Goal: Information Seeking & Learning: Check status

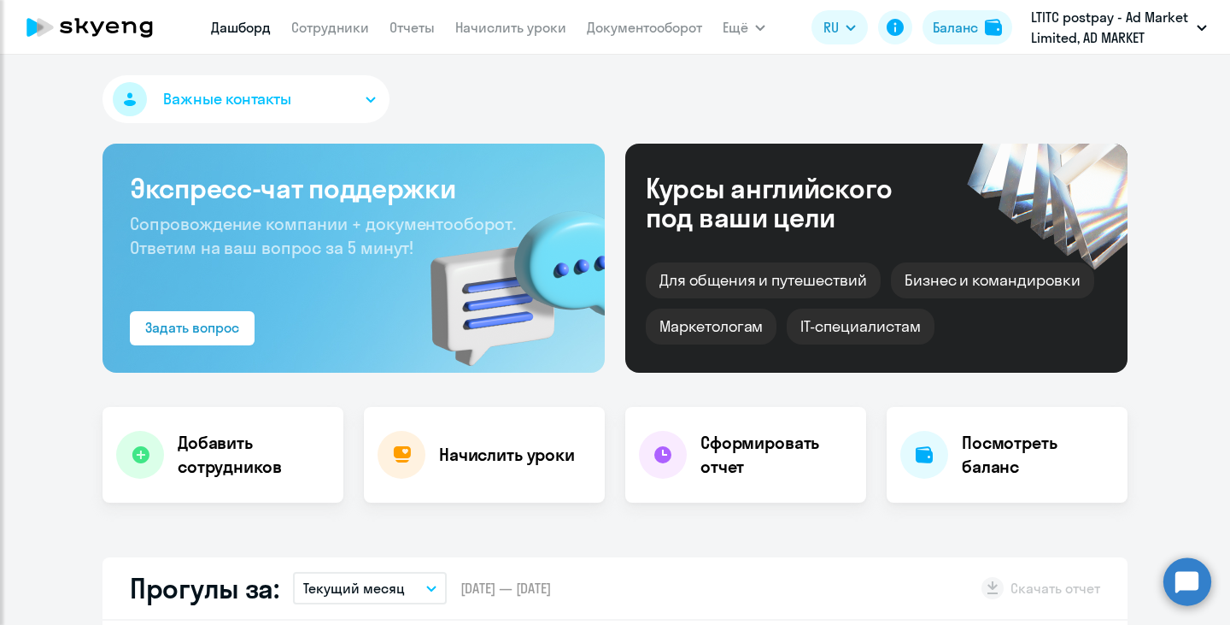
select select "30"
click at [321, 26] on link "Сотрудники" at bounding box center [330, 27] width 78 height 17
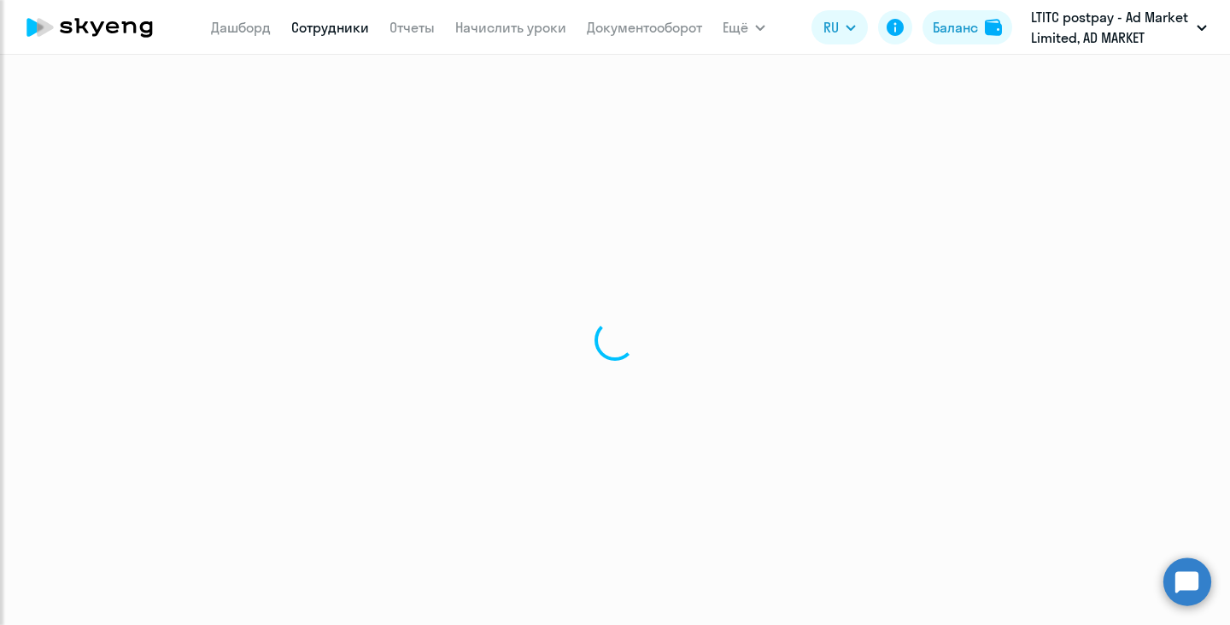
select select "30"
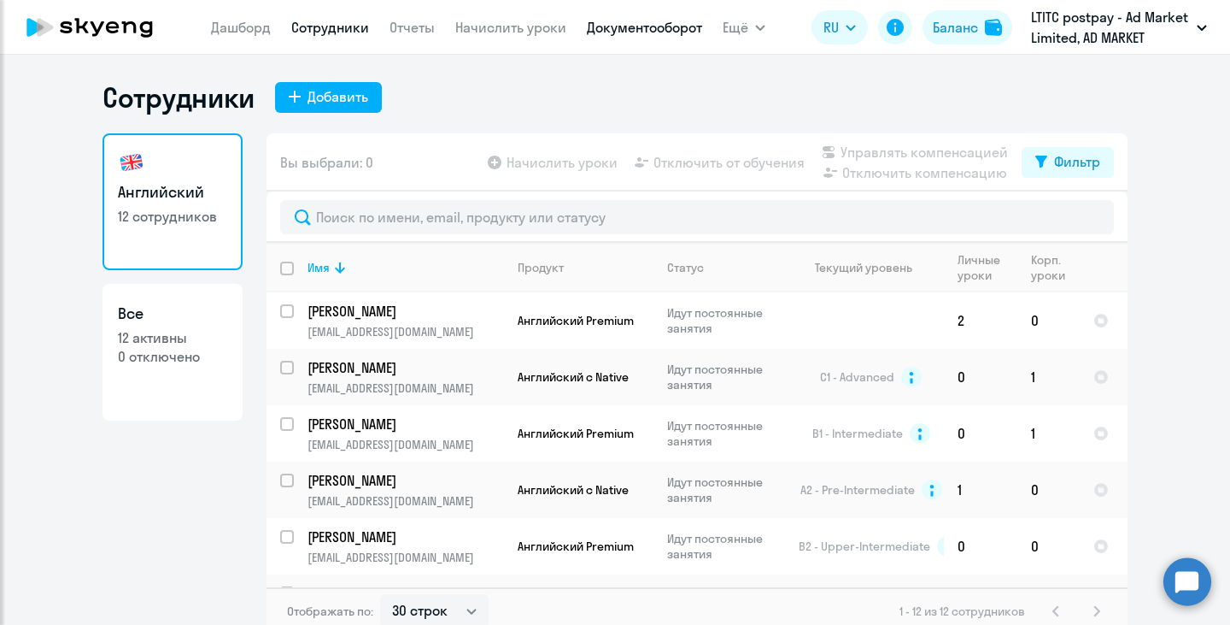
click at [658, 29] on link "Документооборот" at bounding box center [644, 27] width 115 height 17
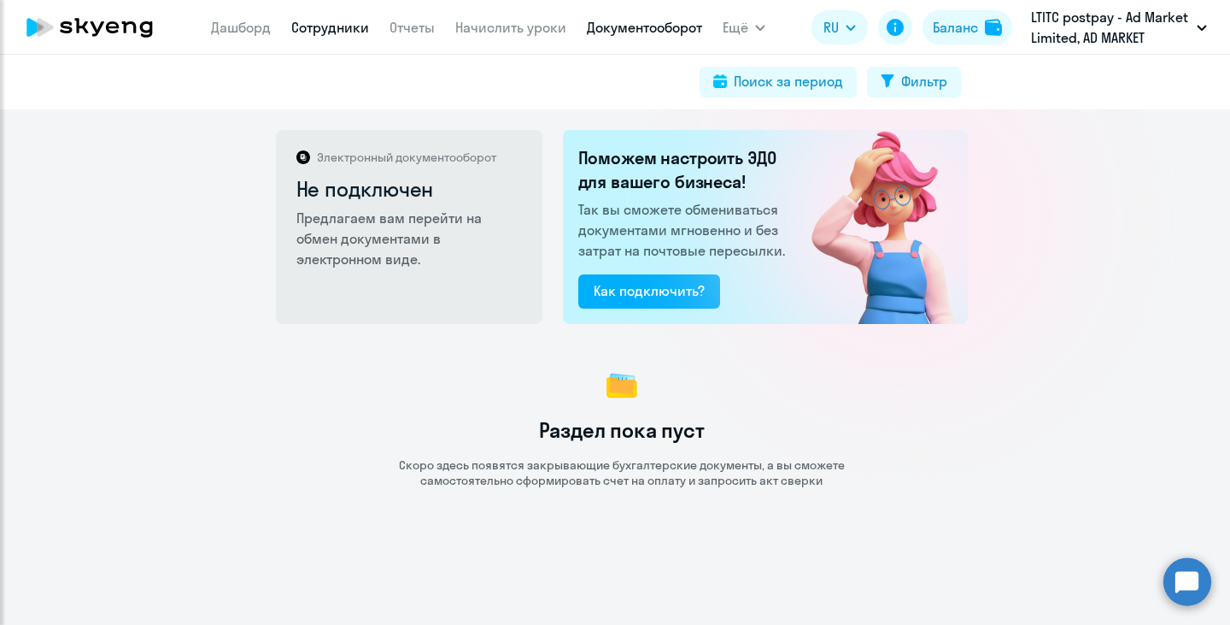
click at [355, 28] on link "Сотрудники" at bounding box center [330, 27] width 78 height 17
select select "30"
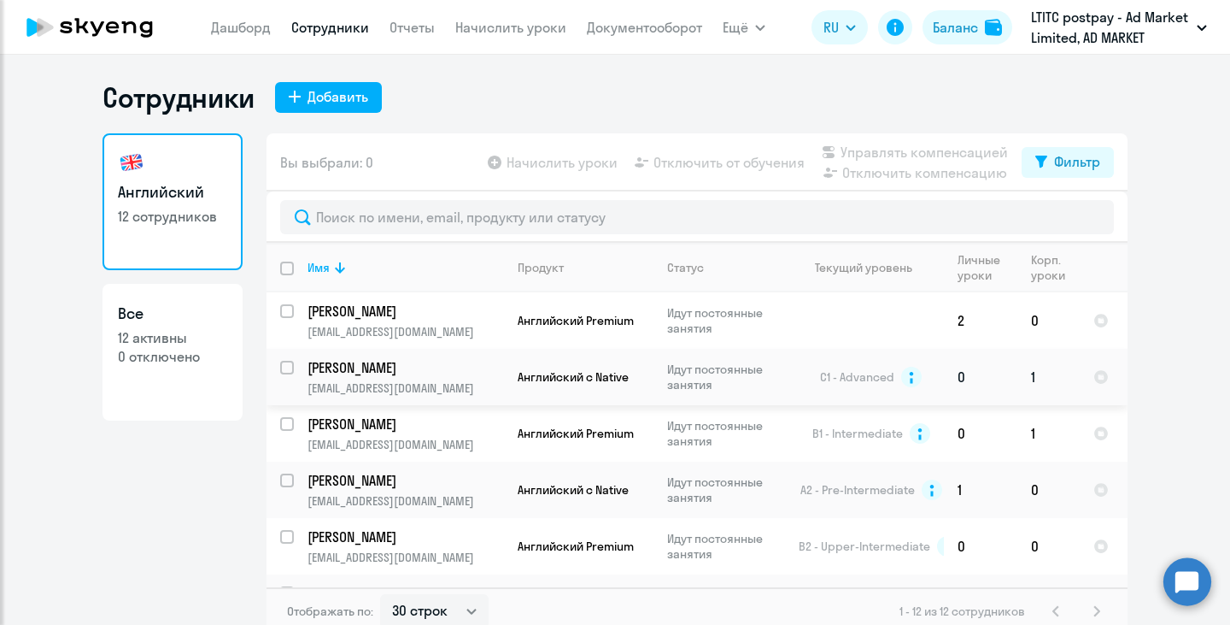
click at [584, 367] on td "Английский с Native" at bounding box center [579, 377] width 150 height 56
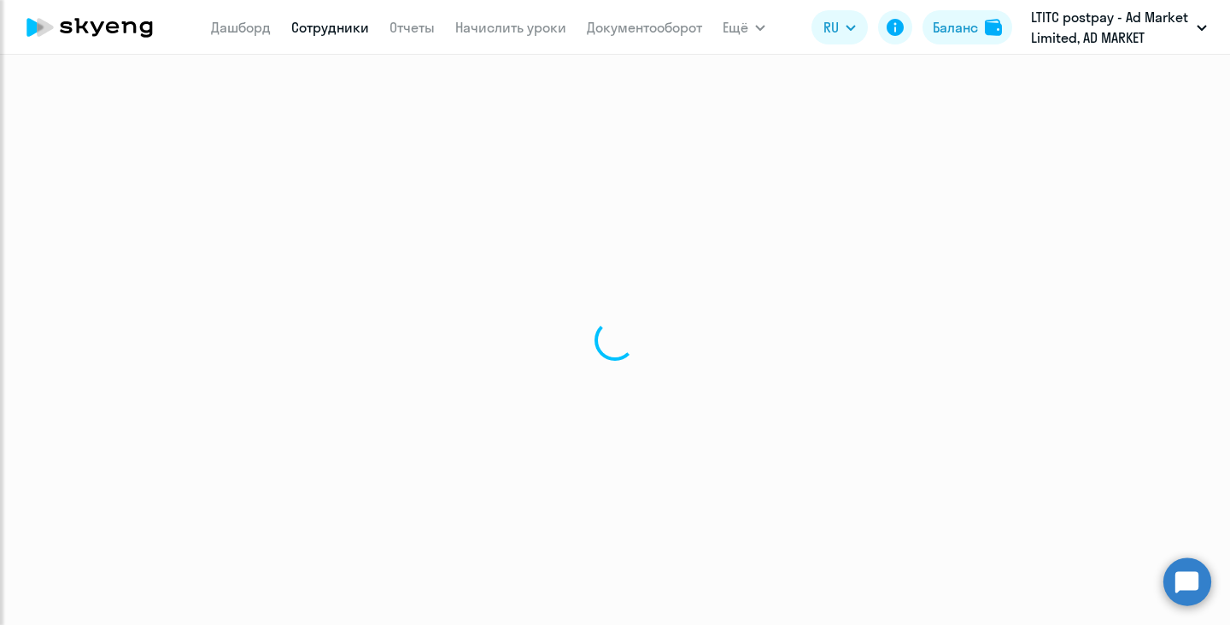
select select "english"
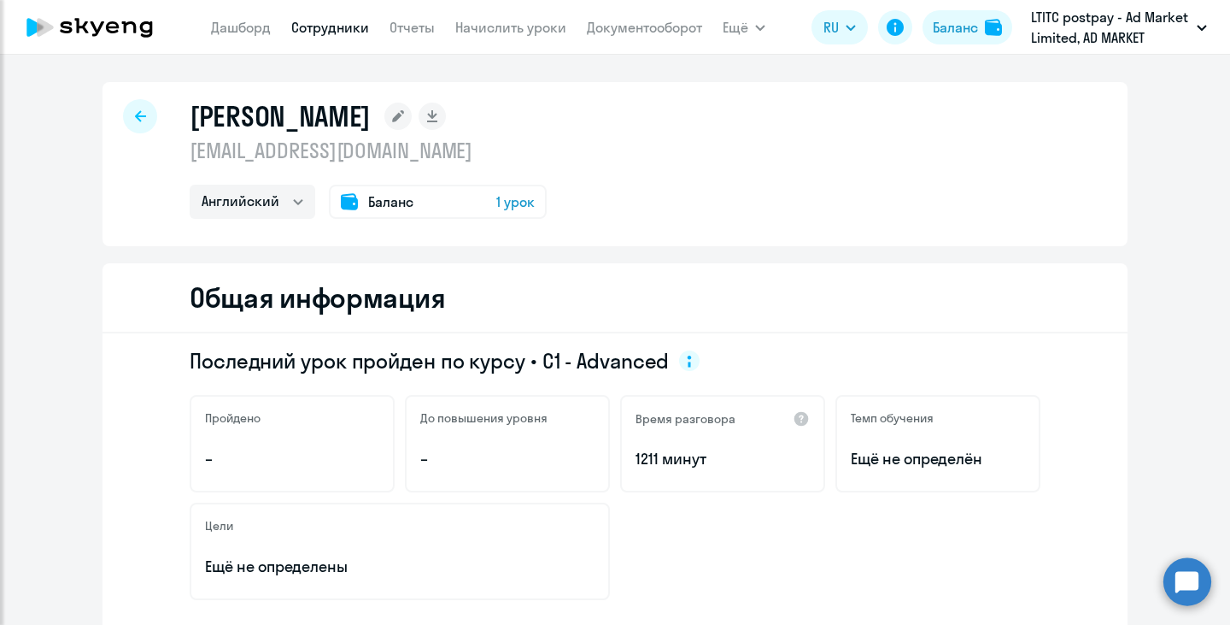
click at [65, 23] on icon at bounding box center [66, 27] width 12 height 12
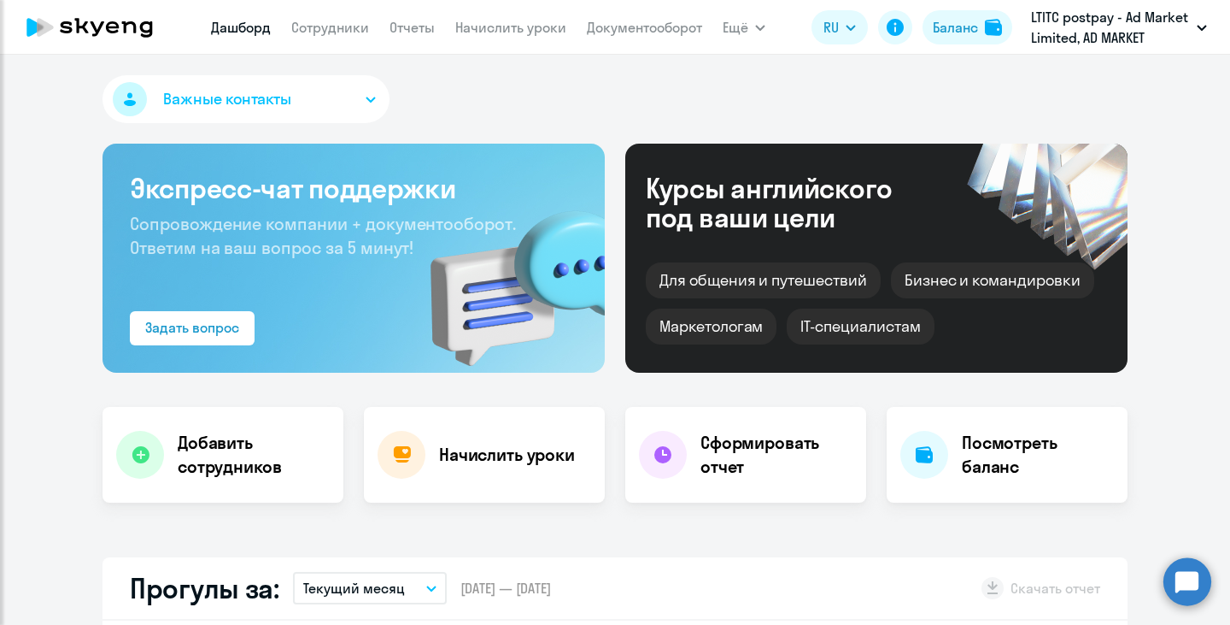
select select "30"
click at [1034, 457] on h4 "Посмотреть баланс" at bounding box center [1038, 455] width 152 height 48
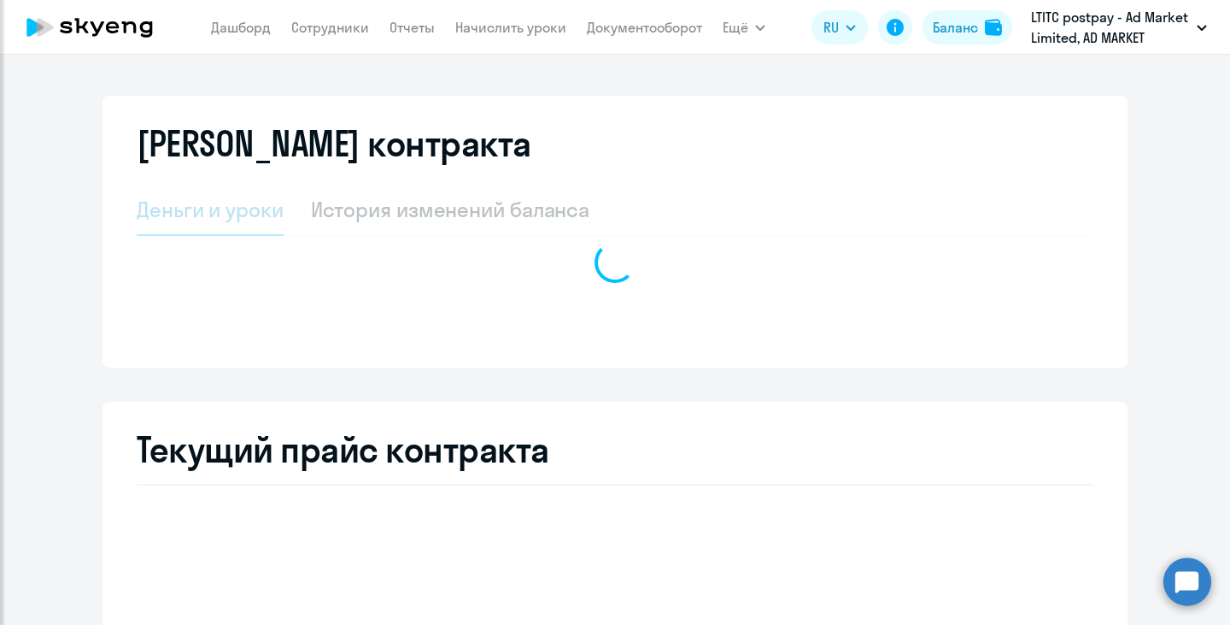
select select "english_adult_not_native_speaker"
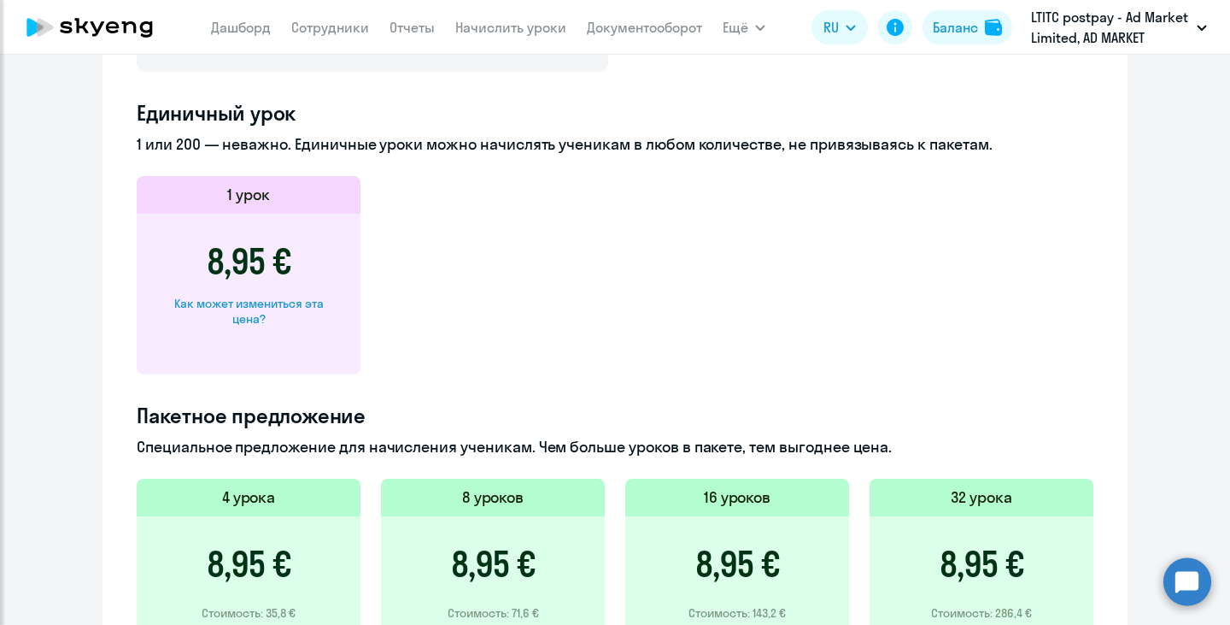
scroll to position [479, 0]
